Goal: Browse casually

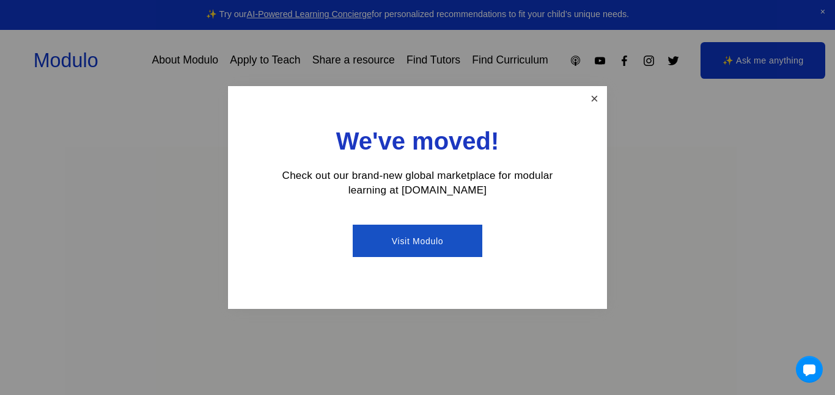
click at [595, 102] on link "Close" at bounding box center [594, 98] width 21 height 21
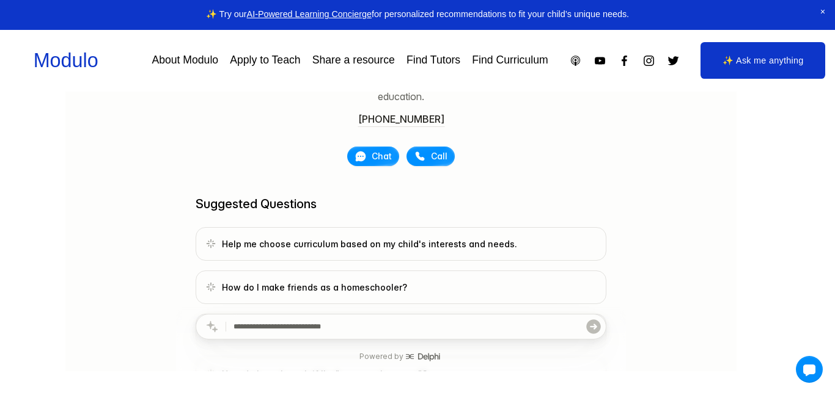
scroll to position [265, 0]
click at [379, 145] on div at bounding box center [373, 155] width 52 height 20
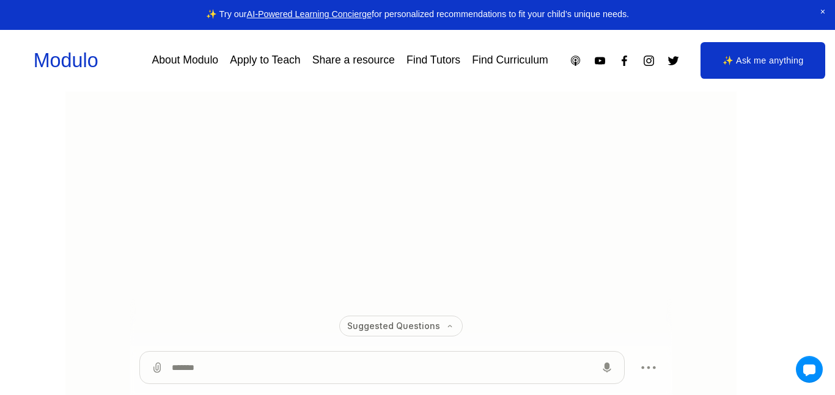
scroll to position [198, 0]
